Goal: Task Accomplishment & Management: Manage account settings

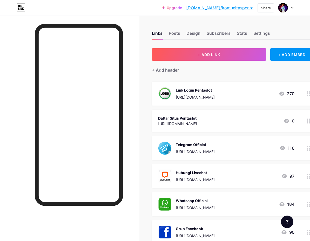
click at [214, 205] on div "[URL][DOMAIN_NAME]" at bounding box center [195, 207] width 39 height 5
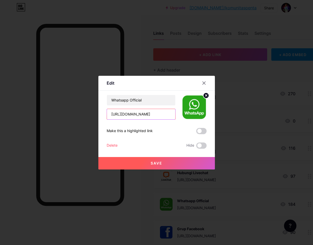
click at [149, 113] on input "[URL][DOMAIN_NAME]" at bounding box center [141, 114] width 68 height 10
paste input "485"
type input "[URL][DOMAIN_NAME]"
click at [170, 155] on div "Save" at bounding box center [157, 159] width 117 height 21
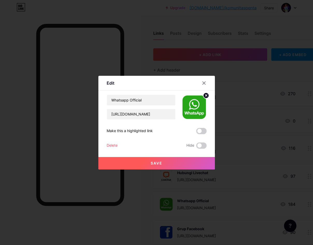
click at [165, 165] on button "Save" at bounding box center [157, 163] width 117 height 12
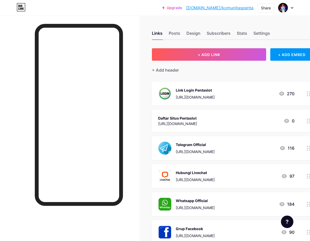
click at [287, 30] on div "Links Posts Design Subscribers Stats Settings" at bounding box center [232, 31] width 161 height 18
